Goal: Task Accomplishment & Management: Manage account settings

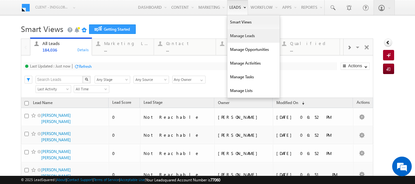
click at [232, 37] on link "Manage Leads" at bounding box center [253, 36] width 52 height 14
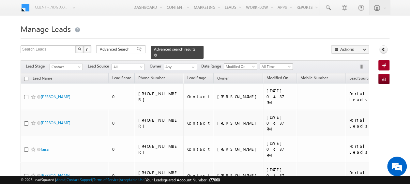
click at [157, 52] on link at bounding box center [155, 55] width 3 height 6
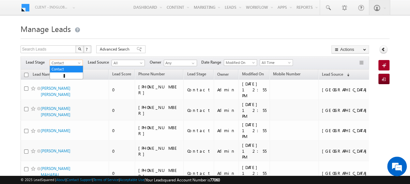
click at [79, 63] on span at bounding box center [79, 64] width 5 height 5
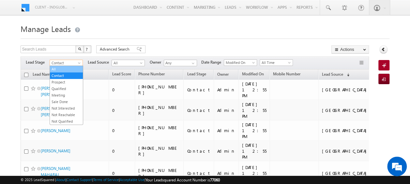
click at [63, 68] on link "All" at bounding box center [66, 69] width 33 height 6
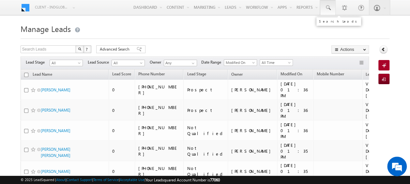
click at [329, 11] on span at bounding box center [327, 8] width 7 height 7
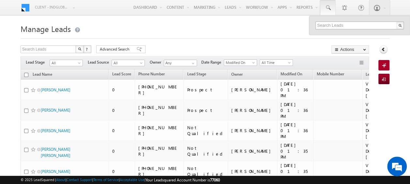
click at [325, 27] on input "text" at bounding box center [359, 26] width 88 height 8
click at [323, 26] on input "text" at bounding box center [359, 26] width 88 height 8
paste input "505033883"
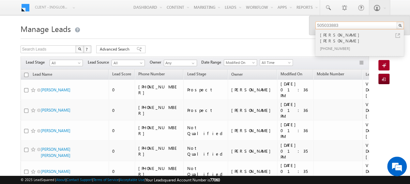
type input "505033883"
click at [353, 44] on div "[PHONE_NUMBER]" at bounding box center [361, 48] width 87 height 8
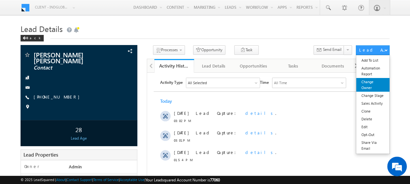
click at [368, 83] on link "Change Owner" at bounding box center [372, 85] width 33 height 14
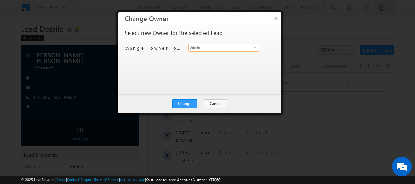
click at [246, 50] on input "Admin" at bounding box center [223, 48] width 71 height 8
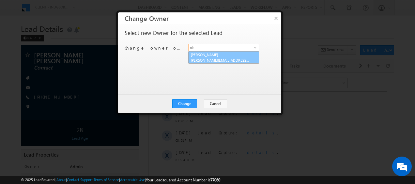
click at [227, 59] on span "[PERSON_NAME][EMAIL_ADDRESS][PERSON_NAME][DOMAIN_NAME]" at bounding box center [220, 60] width 59 height 5
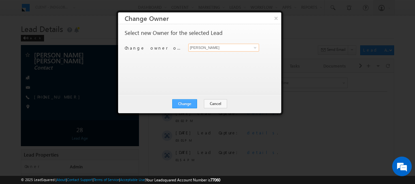
type input "[PERSON_NAME]"
click at [188, 103] on button "Change" at bounding box center [184, 103] width 25 height 9
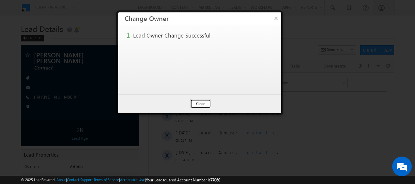
click at [199, 103] on button "Close" at bounding box center [200, 103] width 21 height 9
